Goal: Information Seeking & Learning: Learn about a topic

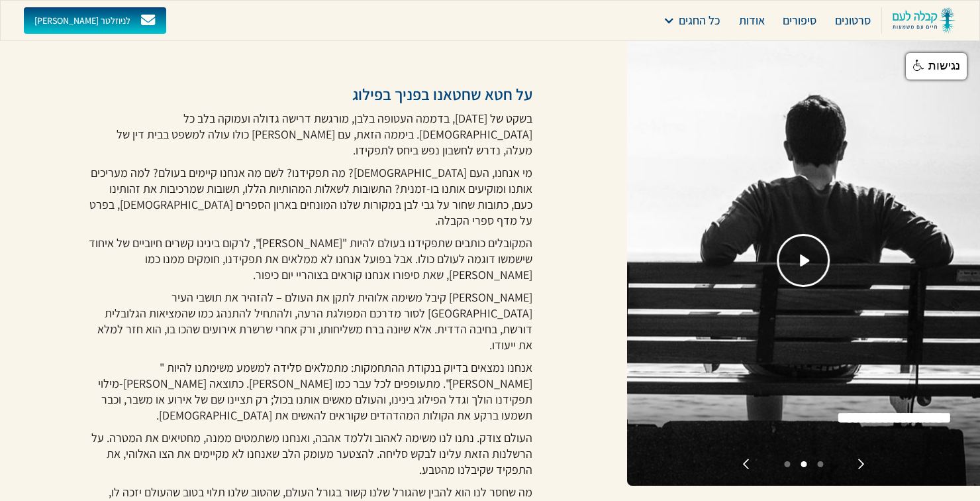
scroll to position [319, 0]
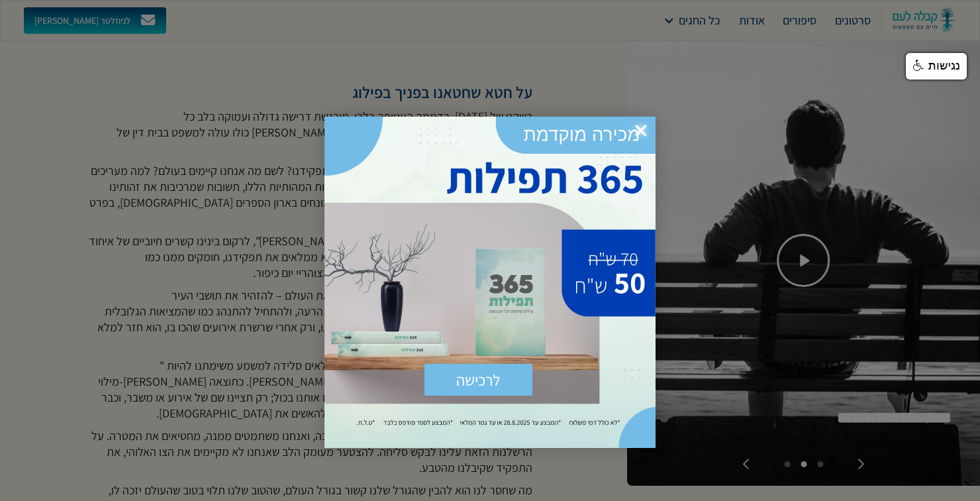
click at [581, 500] on div at bounding box center [490, 250] width 980 height 501
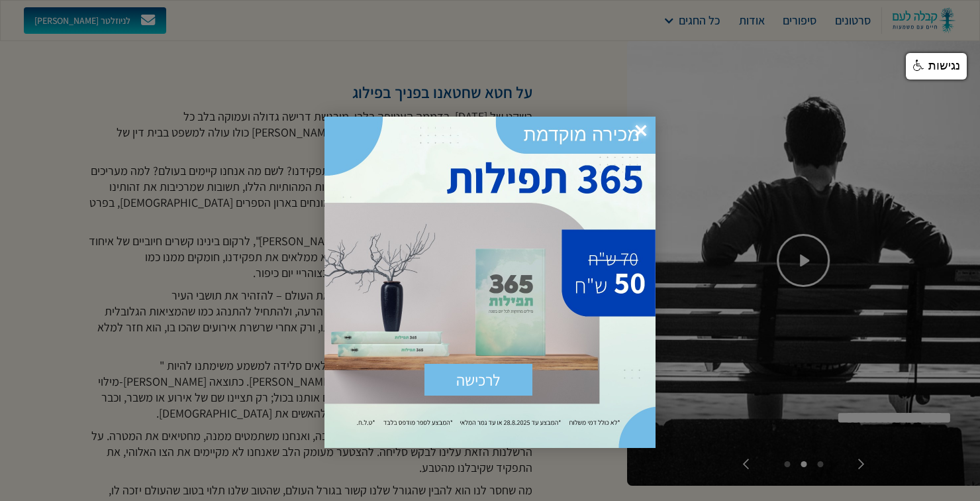
click at [585, 499] on div at bounding box center [490, 250] width 980 height 501
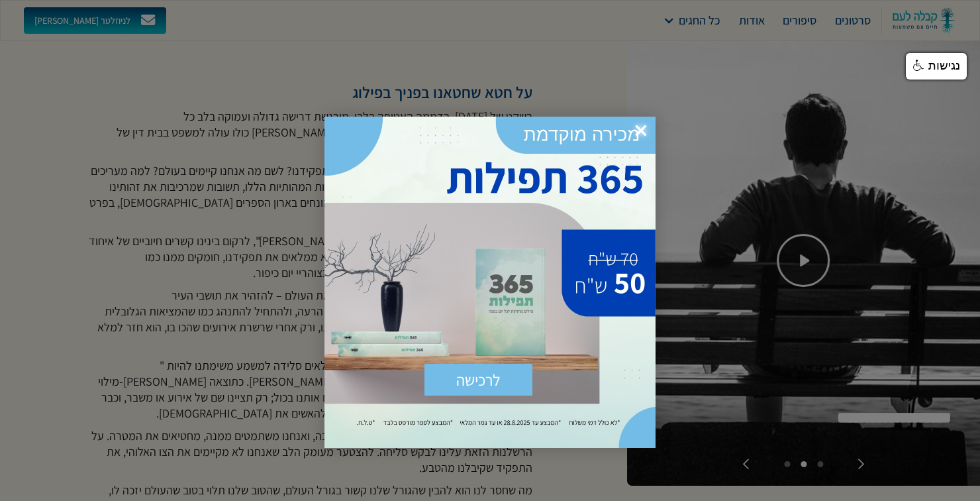
click at [645, 126] on span "×" at bounding box center [640, 131] width 29 height 29
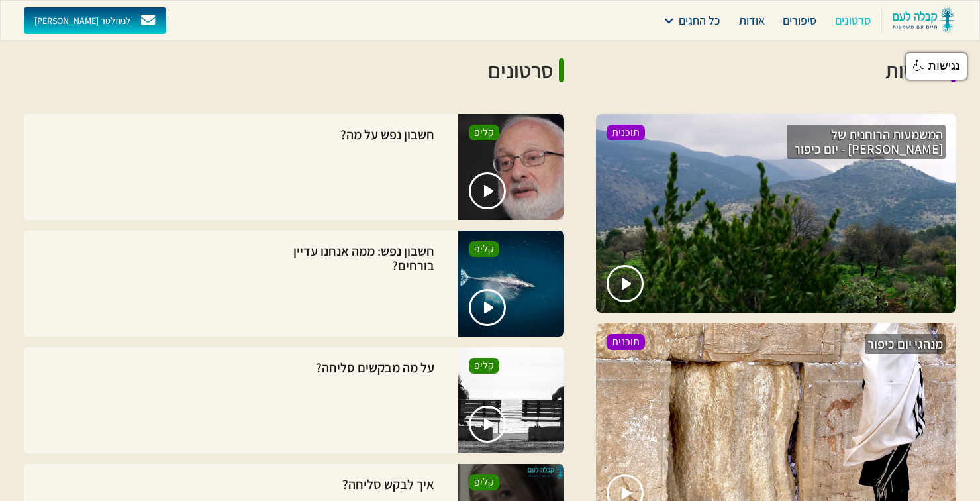
scroll to position [3043, 0]
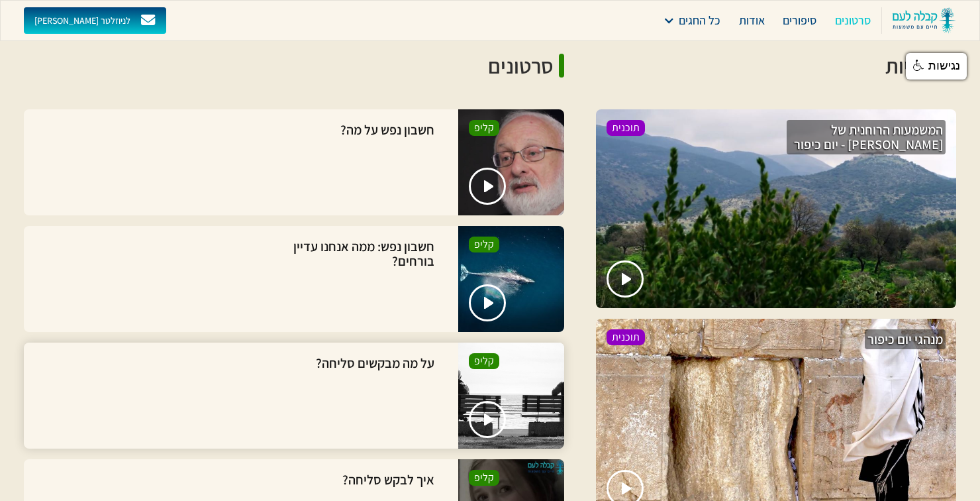
click at [387, 353] on div "על מה מבקשים סליחה?" at bounding box center [375, 395] width 124 height 85
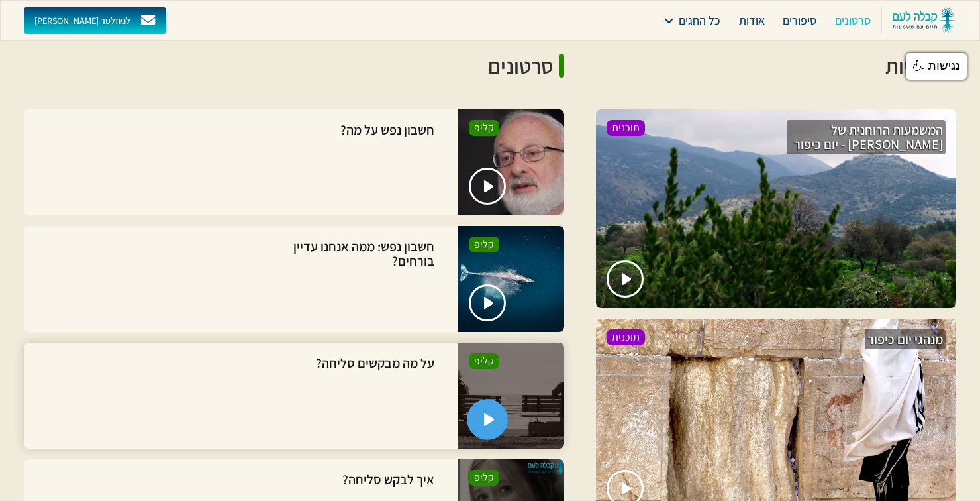
click at [482, 399] on link "open lightbox" at bounding box center [487, 419] width 41 height 41
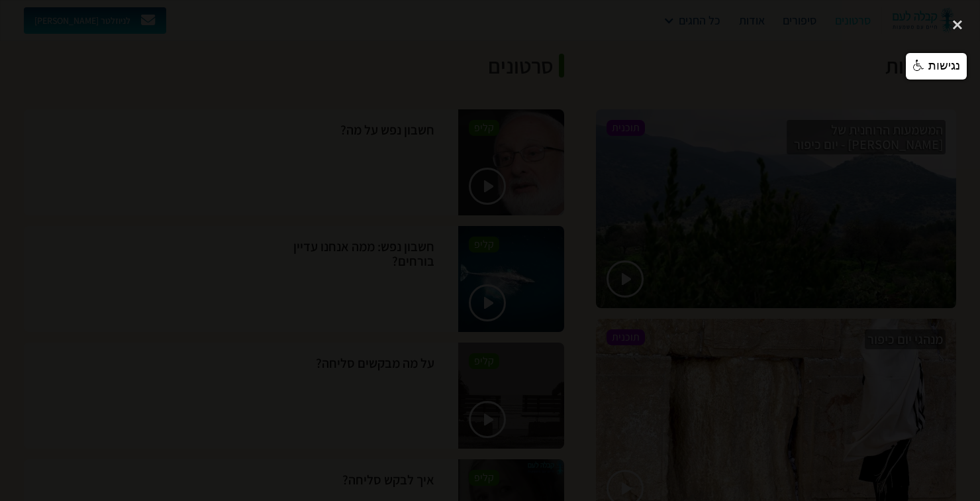
click at [435, 99] on div at bounding box center [490, 250] width 980 height 481
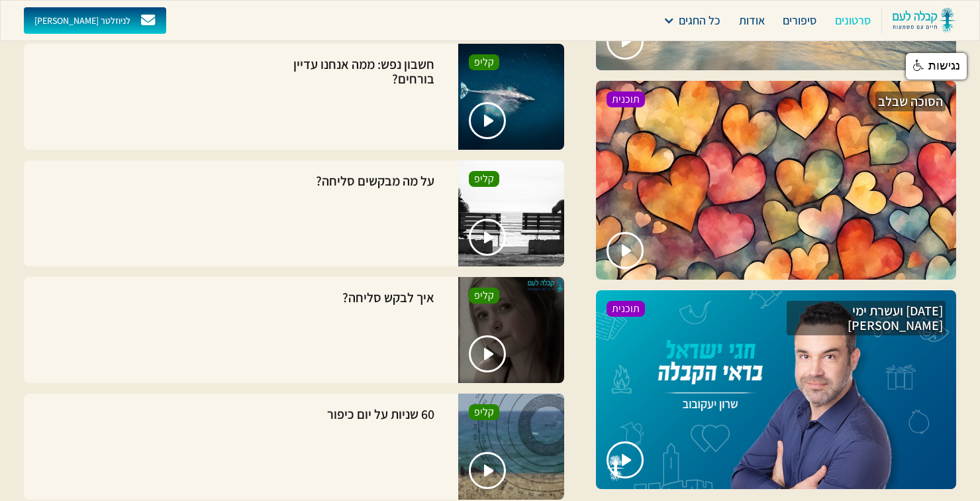
scroll to position [3705, 0]
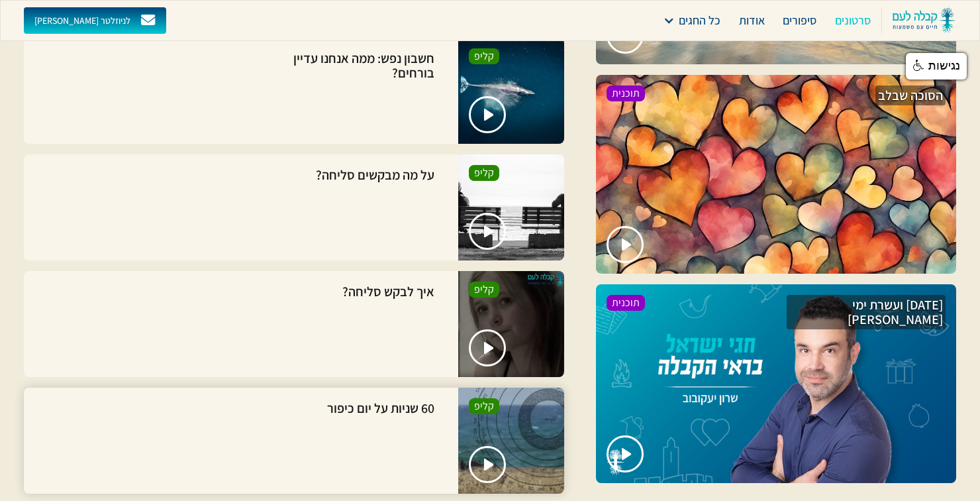
click at [388, 398] on div "60 שניות על יום כיפור" at bounding box center [380, 440] width 113 height 85
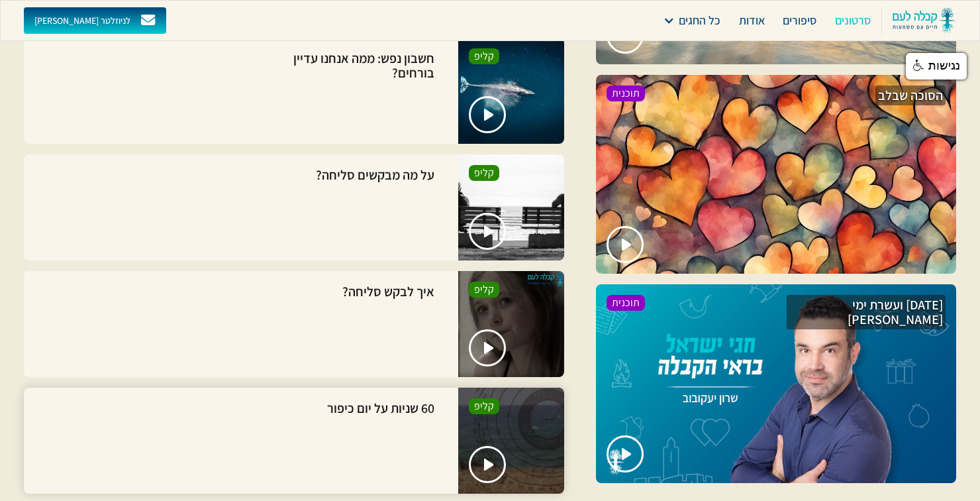
click at [403, 398] on div "60 שניות על יום כיפור" at bounding box center [380, 440] width 113 height 85
click at [489, 458] on img "open lightbox" at bounding box center [489, 464] width 11 height 13
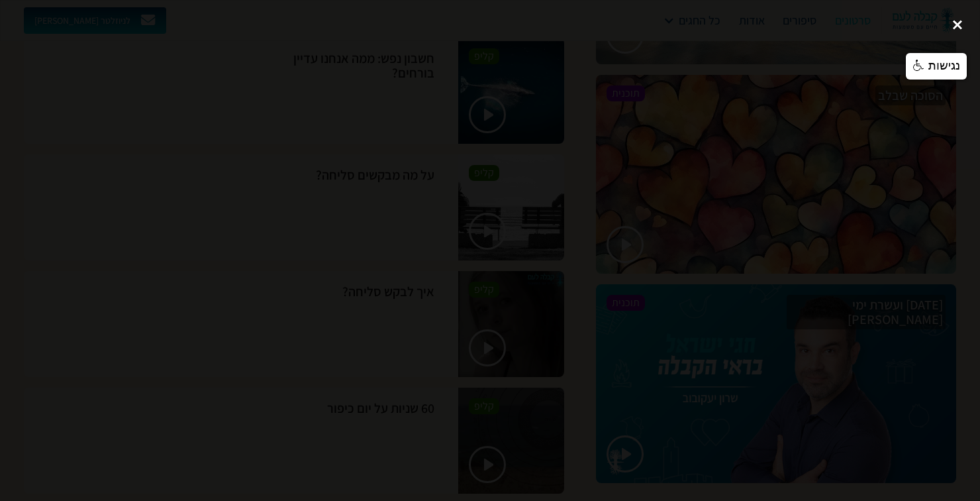
click at [948, 31] on div "close lightbox" at bounding box center [957, 24] width 45 height 29
